Goal: Book appointment/travel/reservation

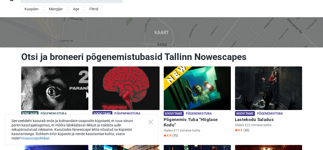
scroll to position [16, 0]
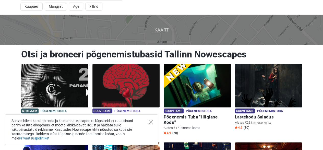
click at [152, 121] on icon "Close" at bounding box center [151, 121] width 5 height 5
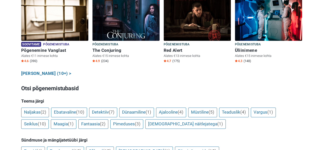
scroll to position [326, 0]
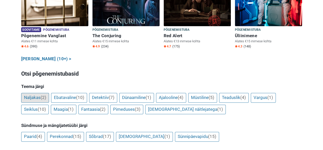
click at [37, 93] on link "Naljakas (2)" at bounding box center [35, 98] width 28 height 10
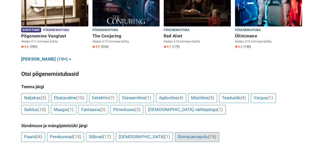
click at [175, 132] on link "Sünnipäevapidu (15)" at bounding box center [197, 137] width 44 height 10
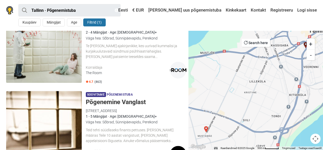
scroll to position [39, 0]
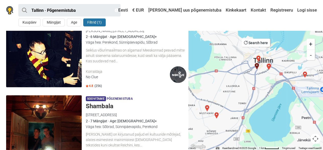
scroll to position [370, 0]
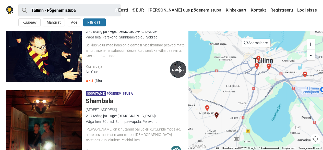
click at [100, 80] on span "(256)" at bounding box center [98, 81] width 7 height 4
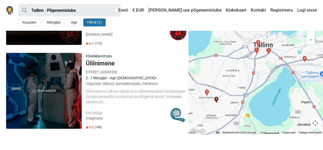
scroll to position [1240, 0]
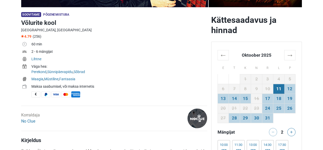
scroll to position [156, 0]
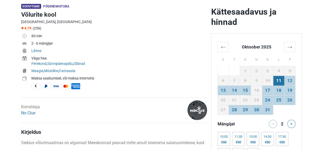
drag, startPoint x: 324, startPoint y: 15, endPoint x: 309, endPoint y: 31, distance: 22.6
